Goal: Transaction & Acquisition: Obtain resource

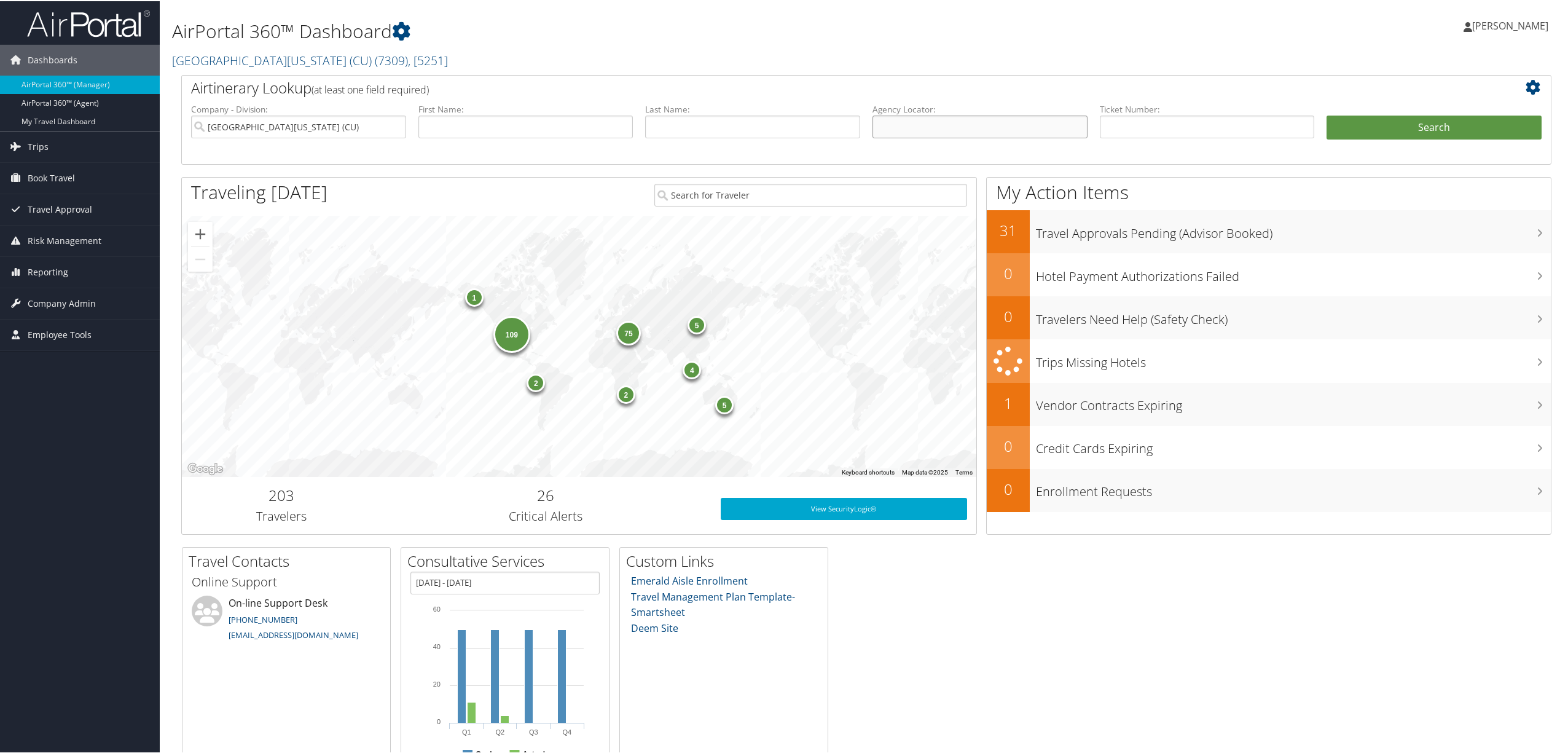
click at [946, 134] on input "text" at bounding box center [980, 126] width 215 height 23
paste input "CJQWLJ"
type input "CJQWLJ"
click at [1327, 114] on button "Search" at bounding box center [1434, 127] width 215 height 25
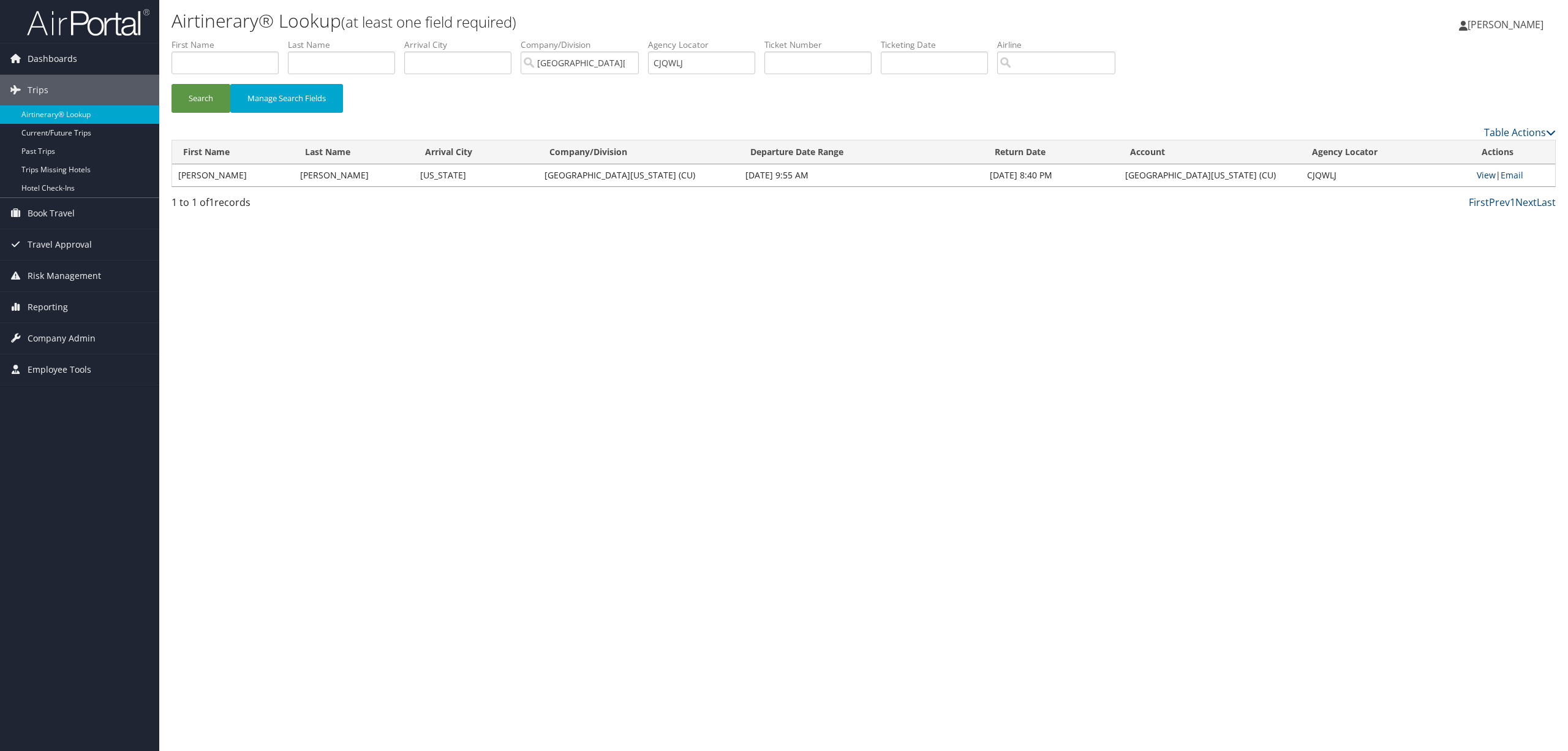
click at [1480, 175] on link "View" at bounding box center [1486, 175] width 19 height 12
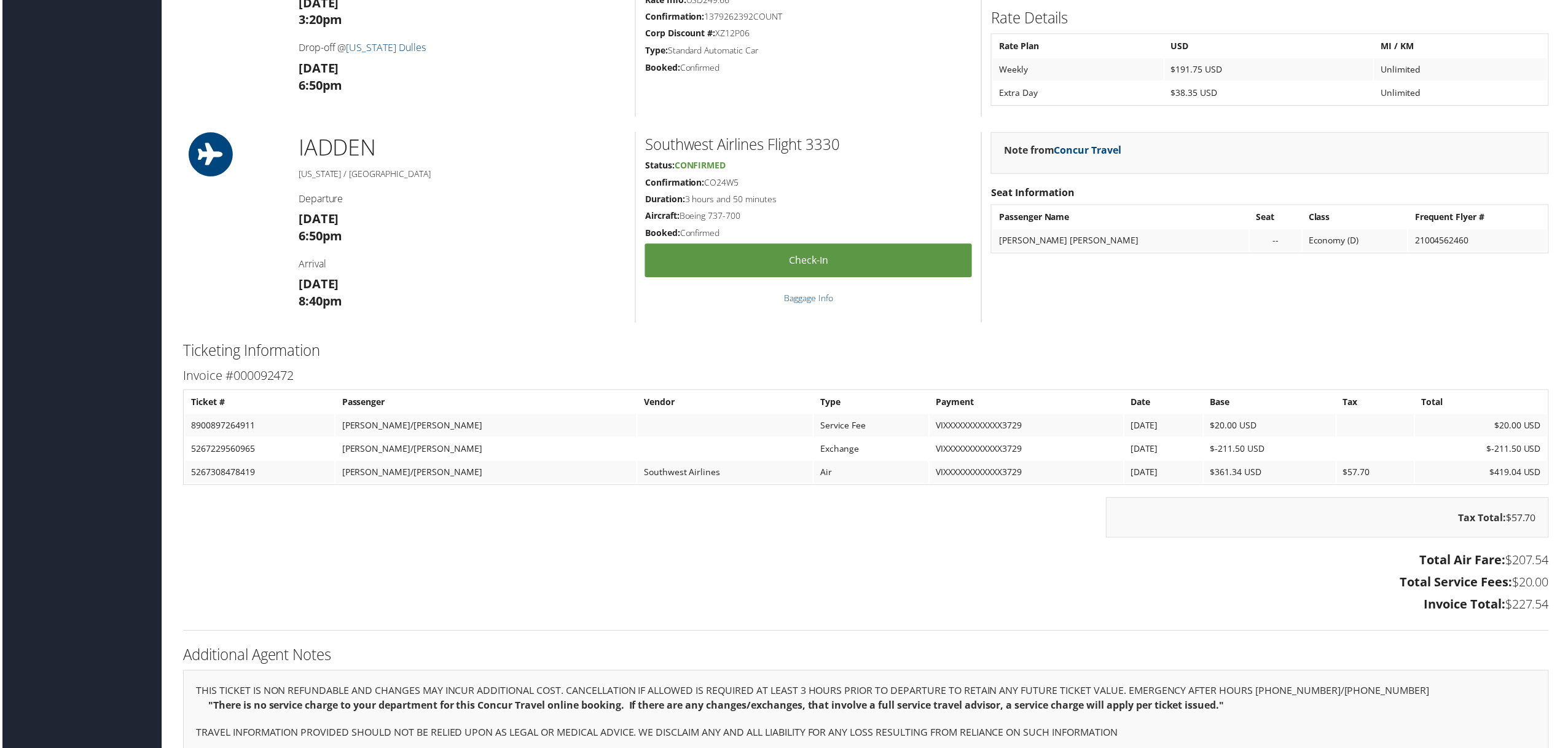
scroll to position [983, 0]
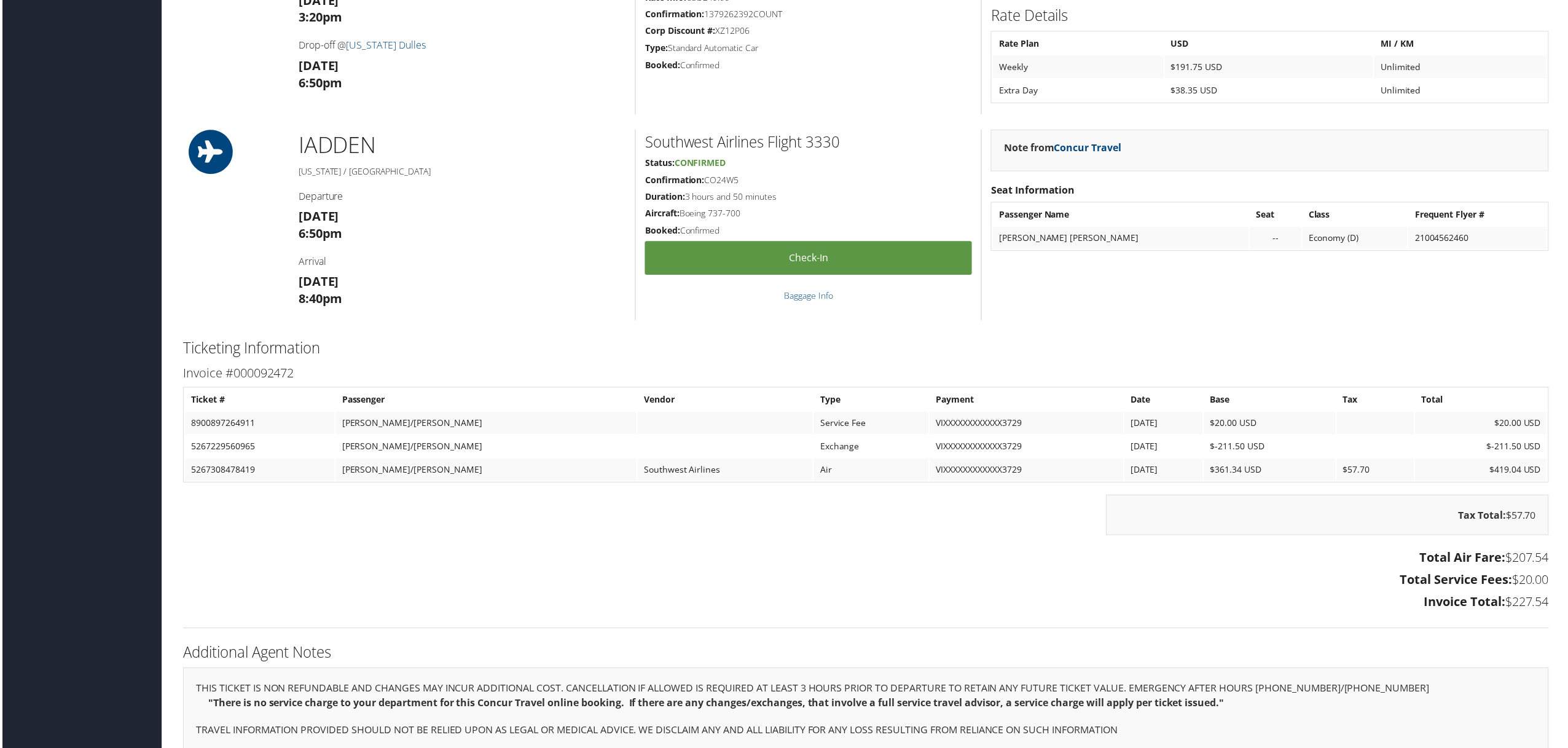
click at [251, 446] on td "5267229560965" at bounding box center [258, 448] width 150 height 22
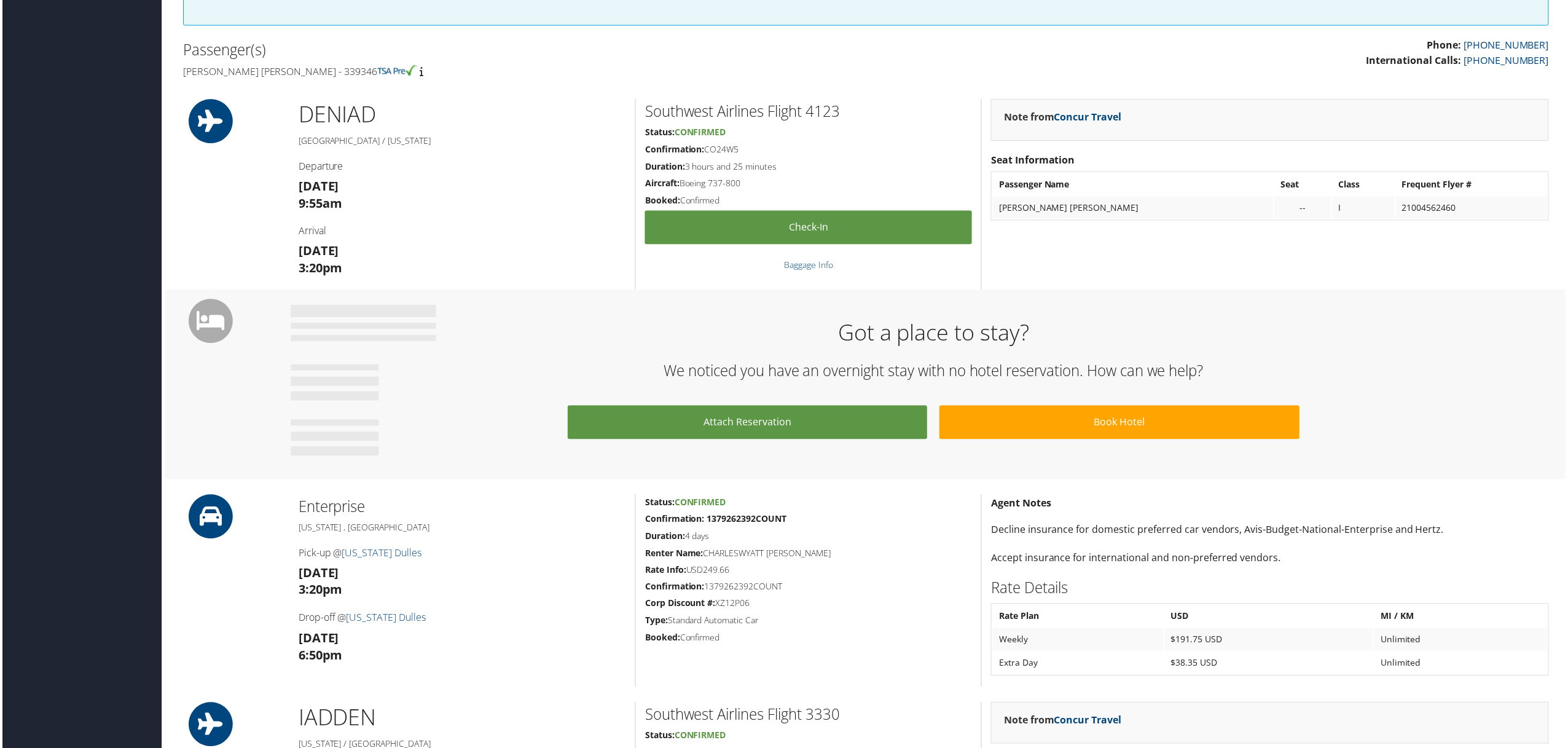
scroll to position [0, 0]
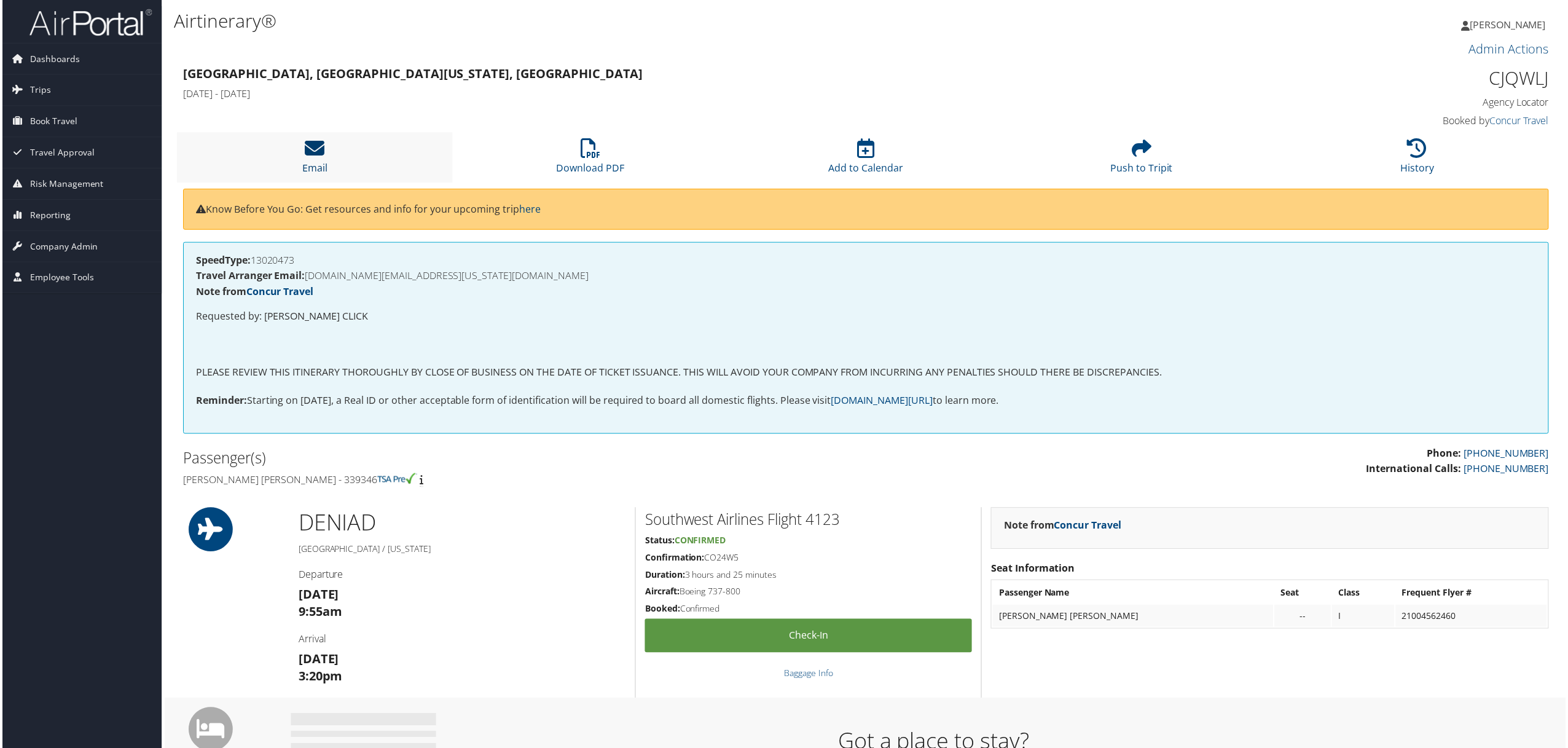
click at [310, 155] on icon at bounding box center [313, 149] width 20 height 20
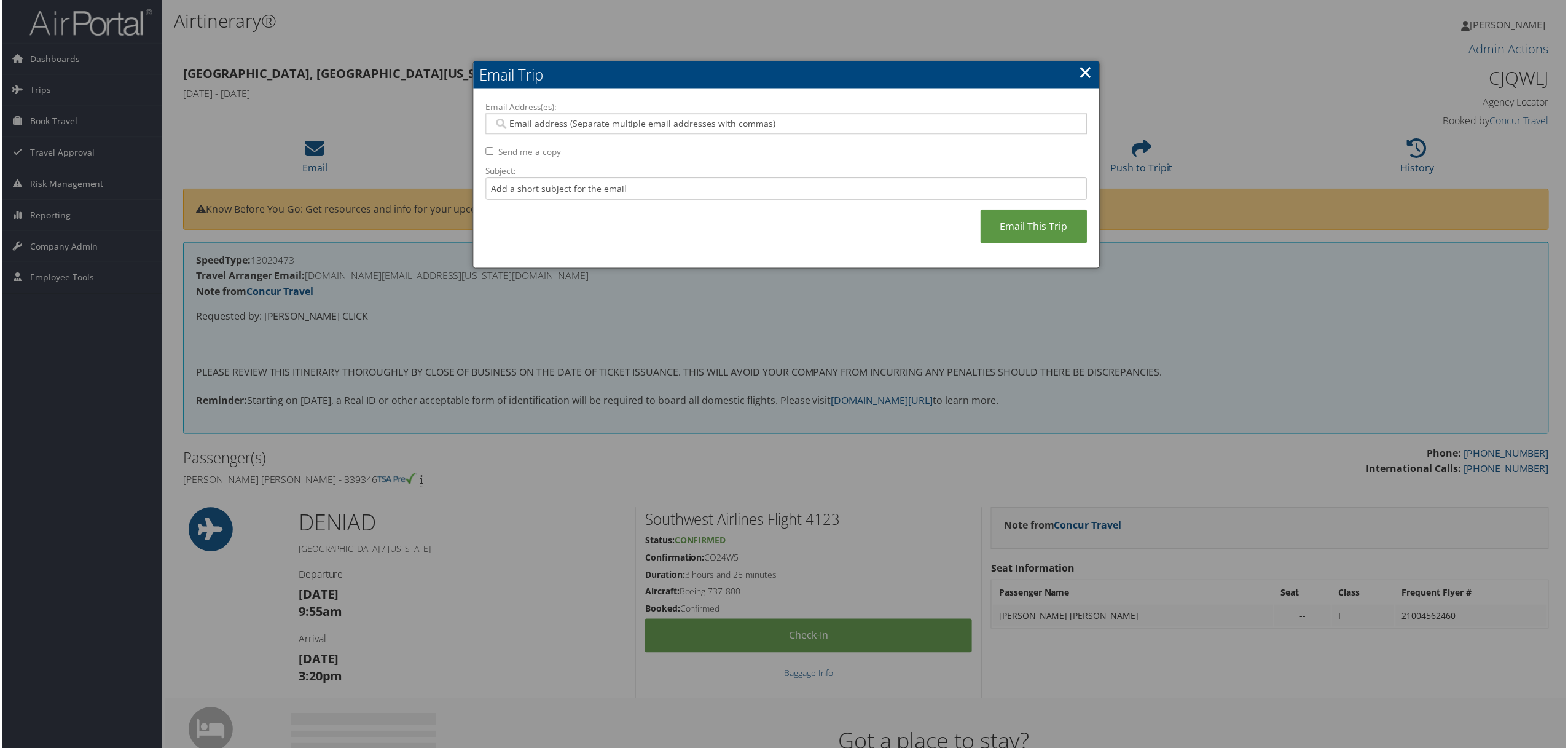
click at [570, 129] on input "Email Address(es):" at bounding box center [786, 124] width 586 height 12
paste input "ARIELLE.CLICK@COLORADO.EDU"
type input "ARIELLE.CLICK@COLORADO.EDU"
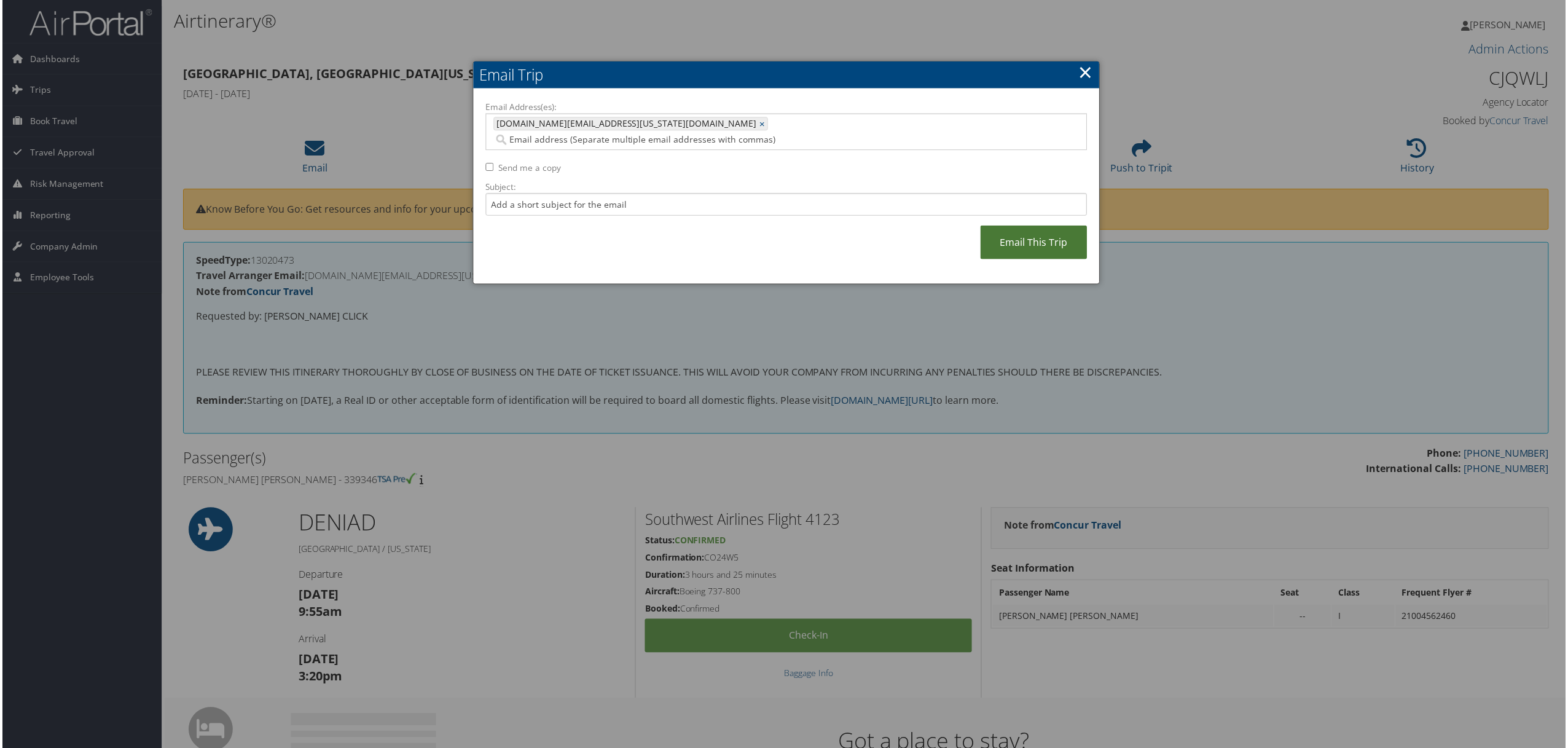
click at [1021, 228] on link "Email This Trip" at bounding box center [1035, 243] width 107 height 34
